Goal: Transaction & Acquisition: Purchase product/service

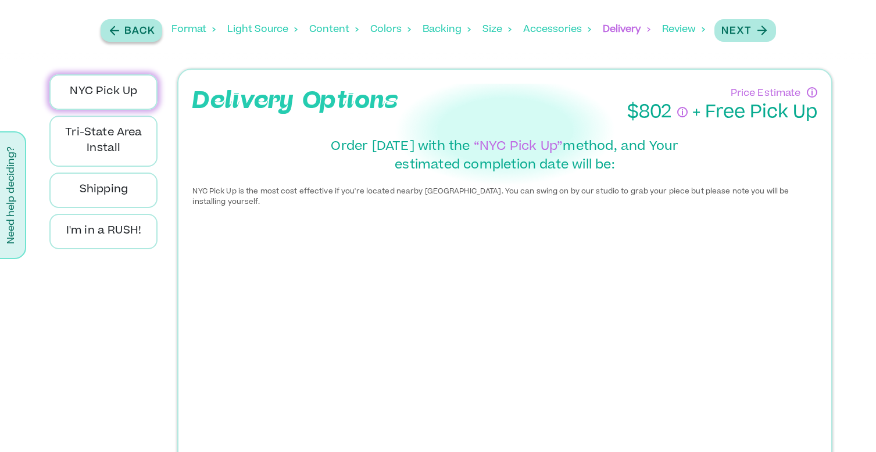
click at [135, 28] on p "Back" at bounding box center [139, 31] width 31 height 14
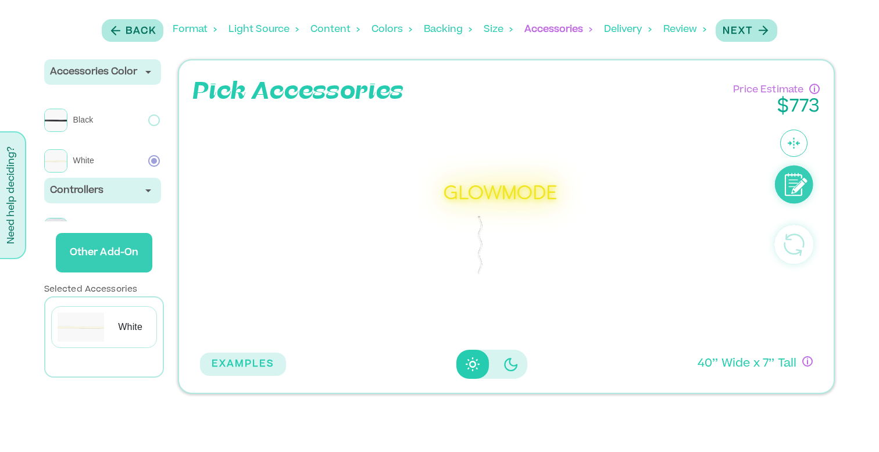
click at [434, 31] on div "Backing" at bounding box center [448, 30] width 48 height 36
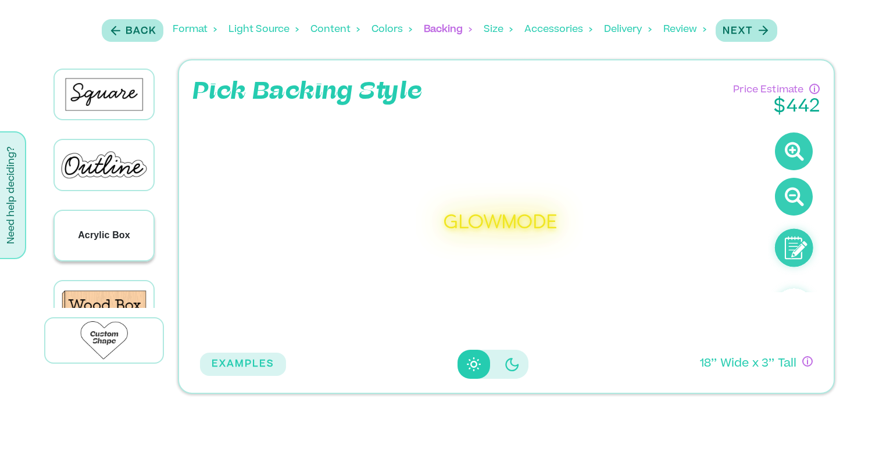
click at [112, 231] on p "Acrylic Box" at bounding box center [104, 235] width 52 height 14
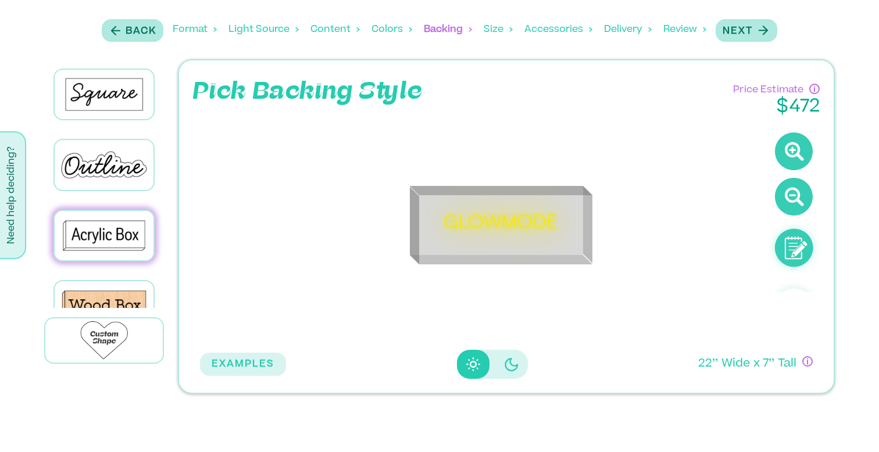
click at [793, 170] on icon at bounding box center [794, 152] width 38 height 38
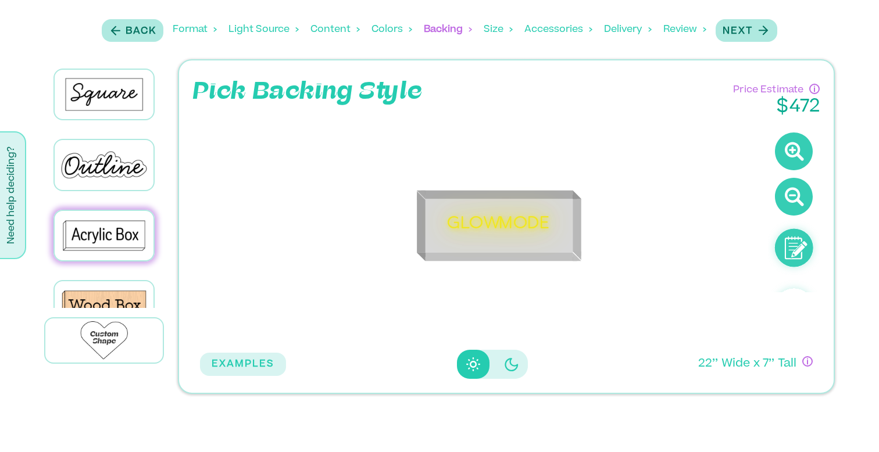
click at [798, 151] on icon at bounding box center [794, 152] width 38 height 38
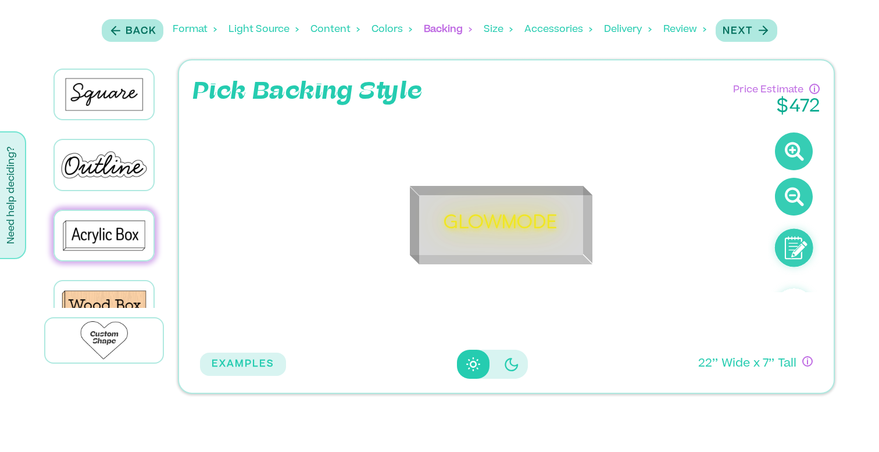
click at [798, 151] on icon at bounding box center [794, 152] width 38 height 38
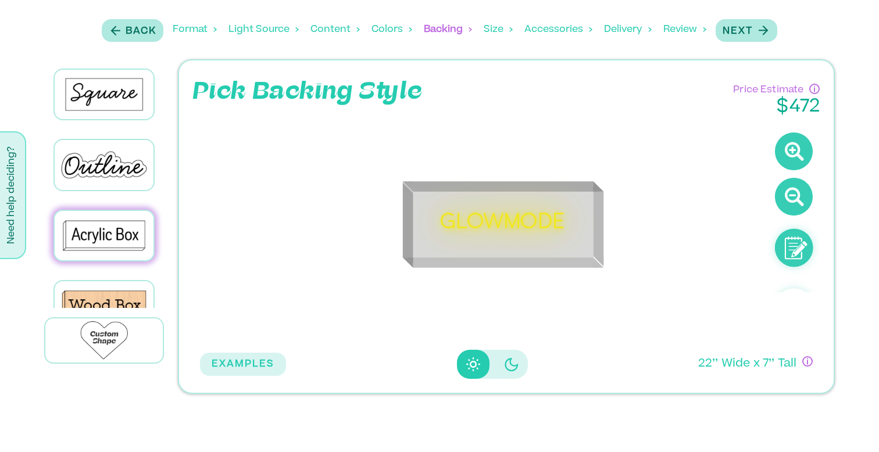
click at [798, 151] on icon at bounding box center [794, 152] width 38 height 38
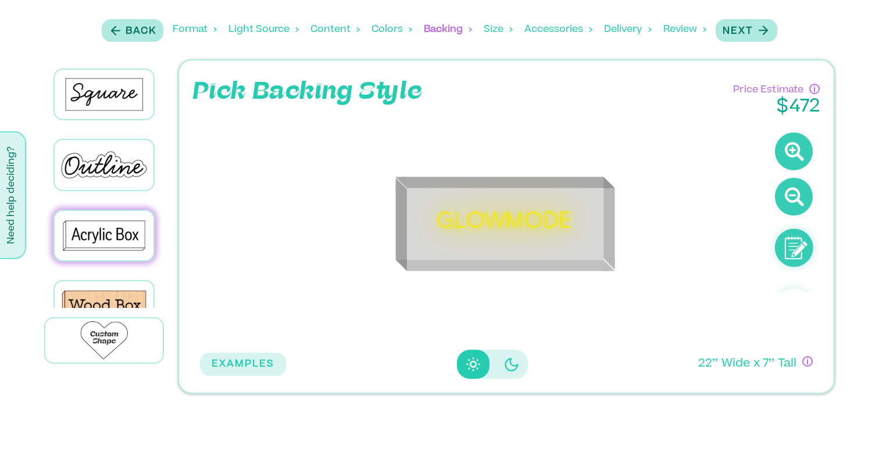
click at [798, 151] on icon at bounding box center [794, 152] width 38 height 38
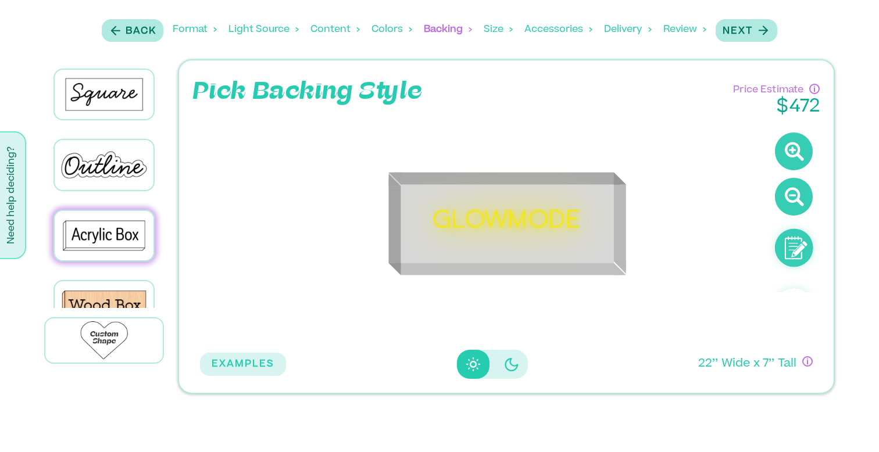
click at [185, 31] on div "Format" at bounding box center [195, 30] width 44 height 36
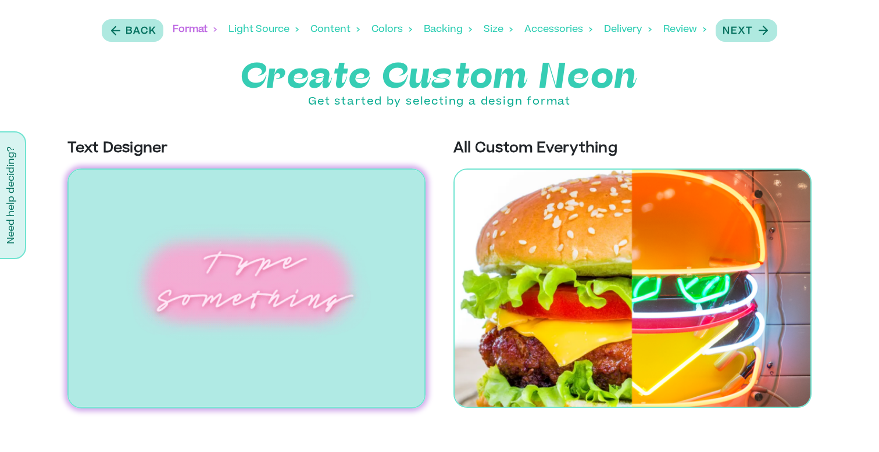
click at [246, 26] on div "Light Source" at bounding box center [263, 30] width 70 height 36
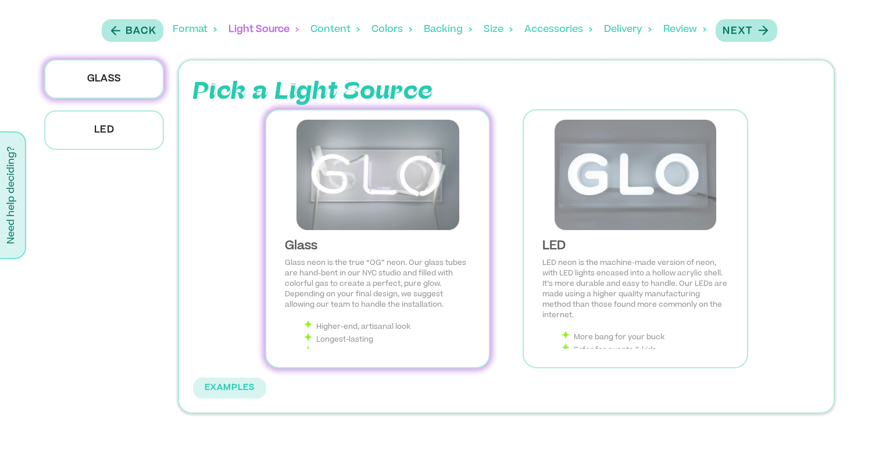
click at [370, 185] on img at bounding box center [378, 175] width 204 height 110
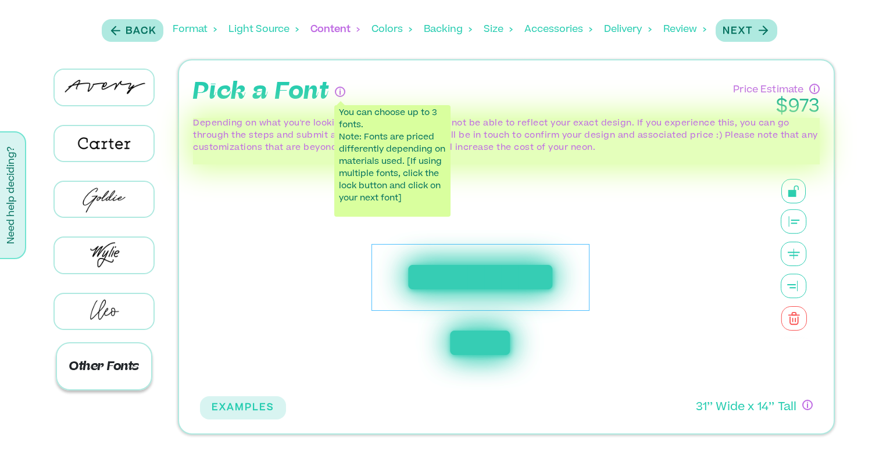
click at [135, 368] on p "Other Fonts" at bounding box center [104, 366] width 97 height 48
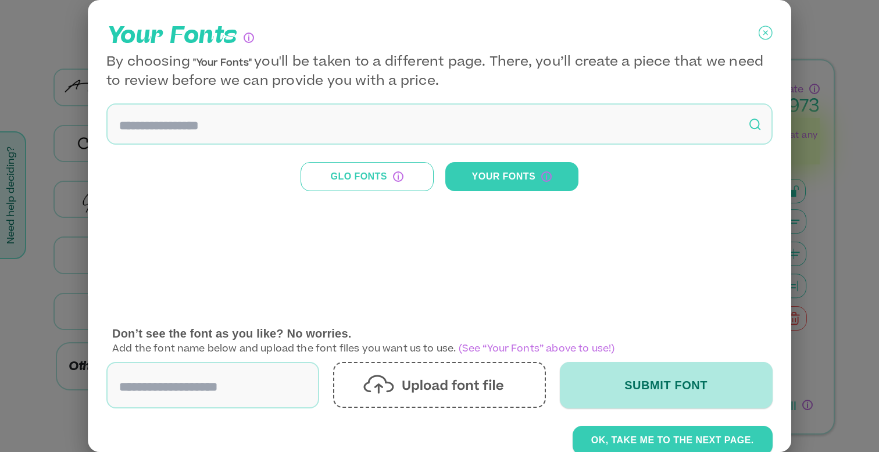
click at [761, 30] on icon at bounding box center [766, 33] width 14 height 29
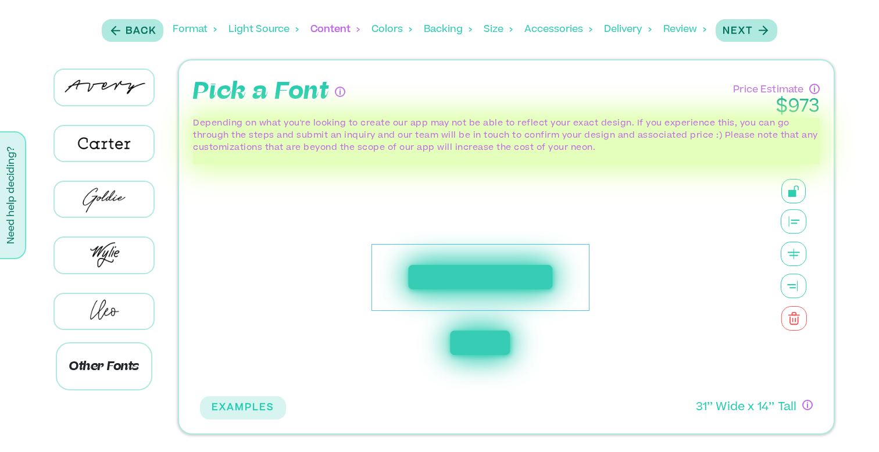
click at [407, 277] on div "**********" at bounding box center [480, 277] width 218 height 67
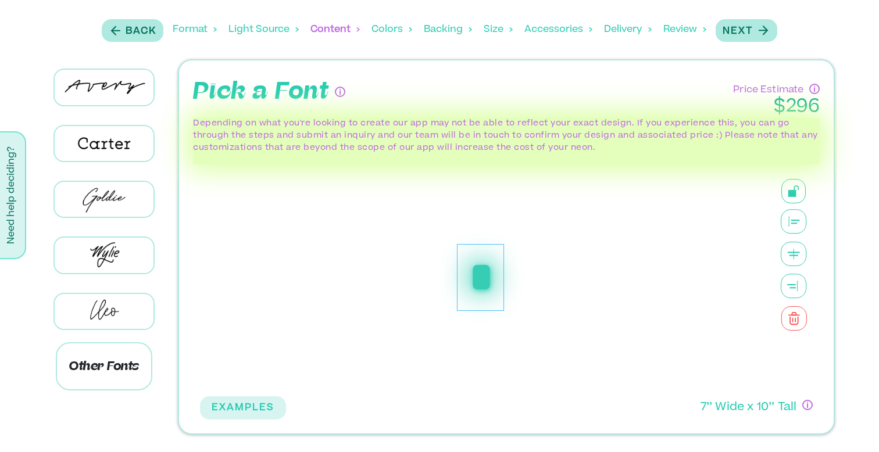
click at [392, 32] on div "Colors" at bounding box center [391, 30] width 41 height 36
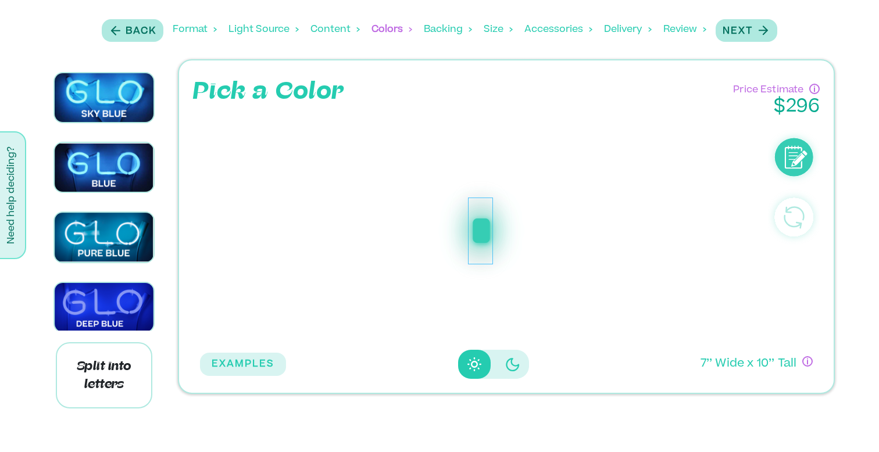
scroll to position [291, 0]
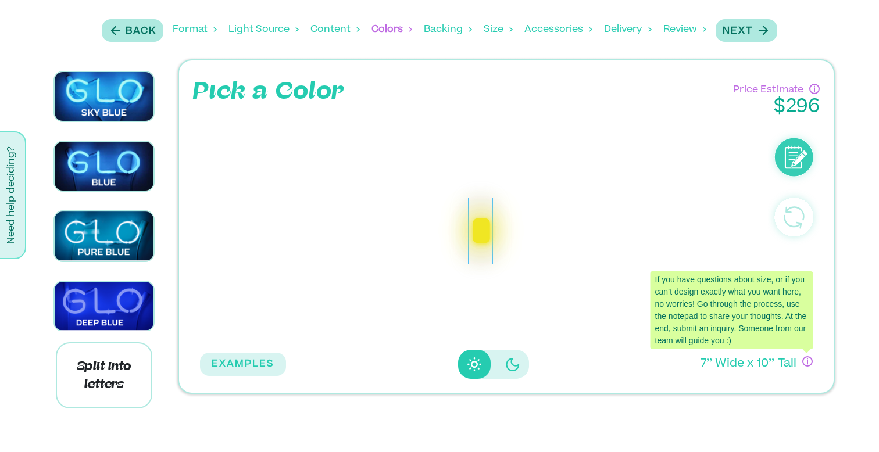
click at [804, 366] on icon "If you have questions about size, or if you can’t design exactly what you want …" at bounding box center [807, 361] width 9 height 9
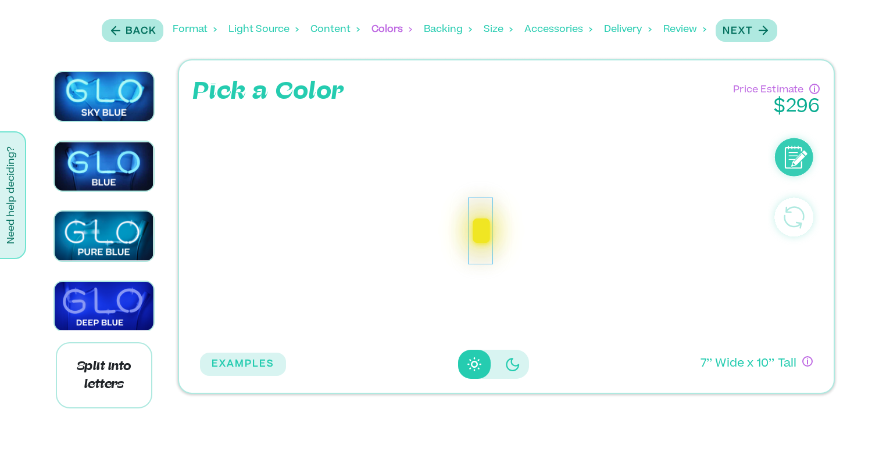
click at [497, 146] on div "*" at bounding box center [480, 231] width 560 height 226
click at [506, 366] on icon "Disabled elevation buttons" at bounding box center [513, 364] width 14 height 14
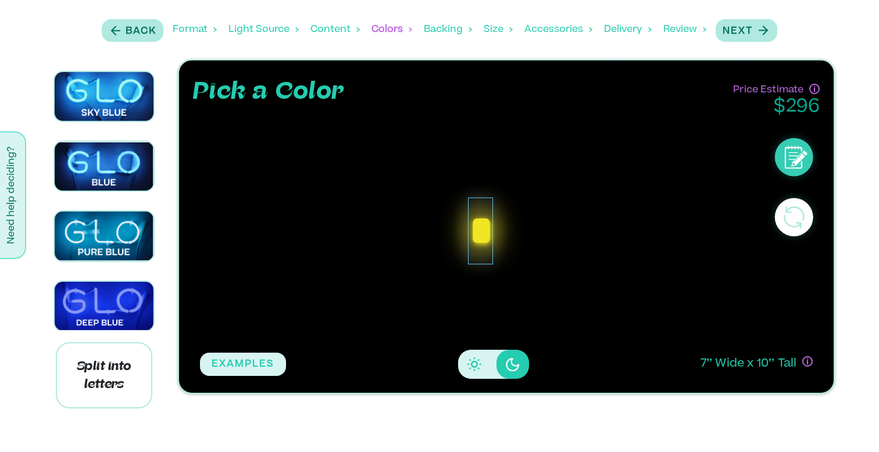
click at [443, 31] on div "Backing" at bounding box center [448, 30] width 48 height 36
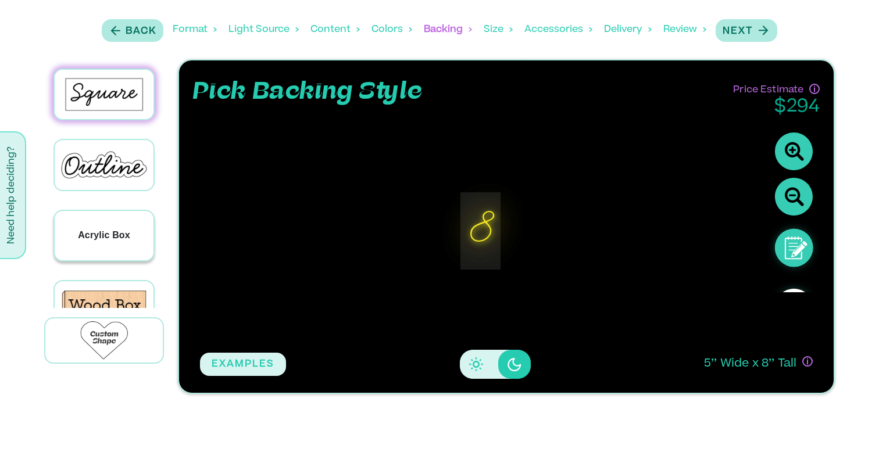
click at [126, 241] on div "Acrylic Box" at bounding box center [104, 235] width 99 height 49
